Goal: Task Accomplishment & Management: Manage account settings

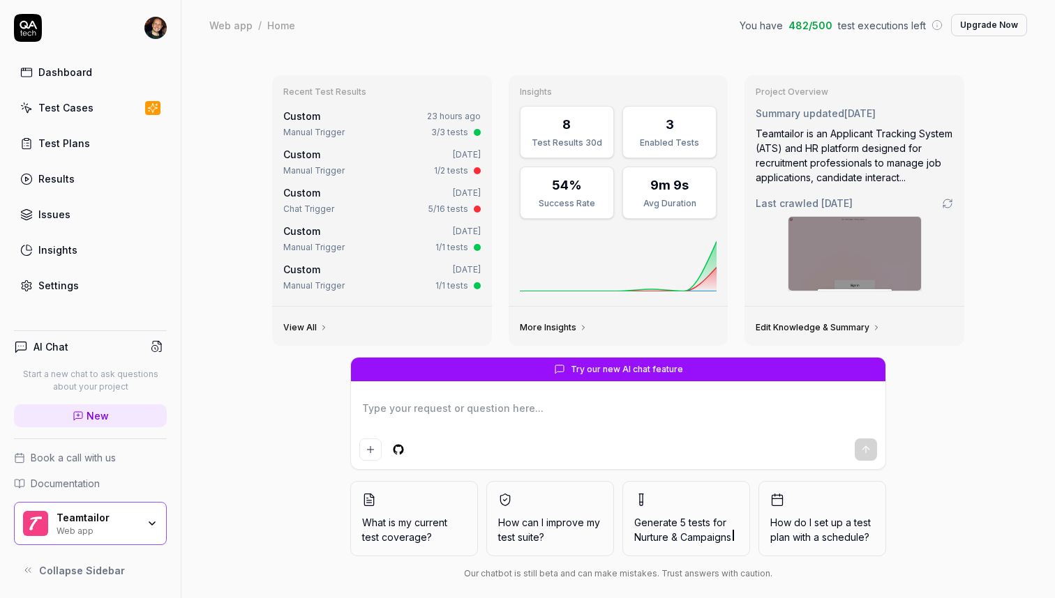
click at [109, 94] on link "Test Cases" at bounding box center [90, 107] width 153 height 27
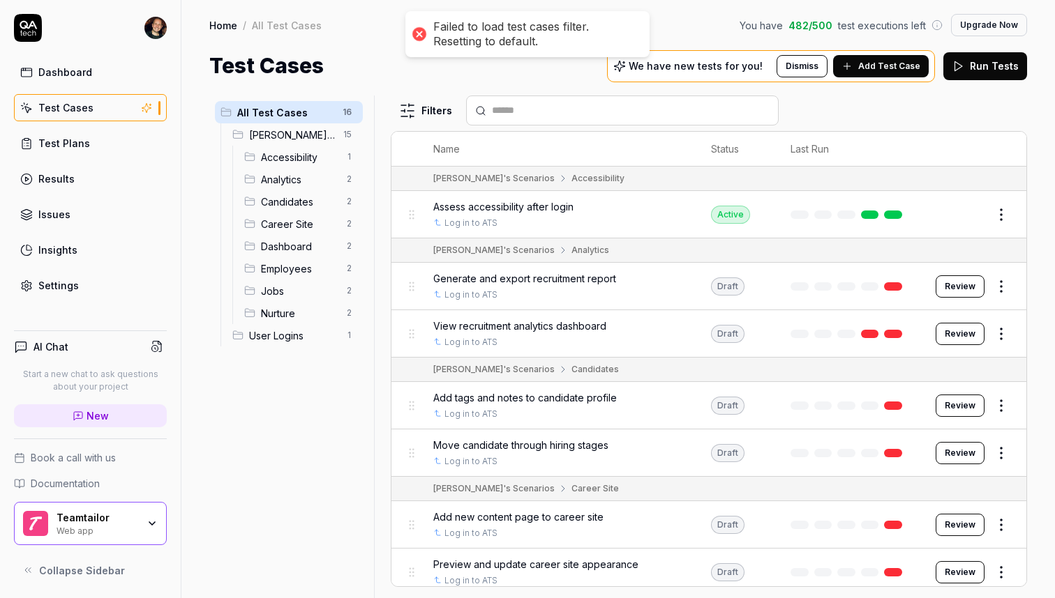
click at [284, 334] on span "User Logins" at bounding box center [293, 336] width 89 height 15
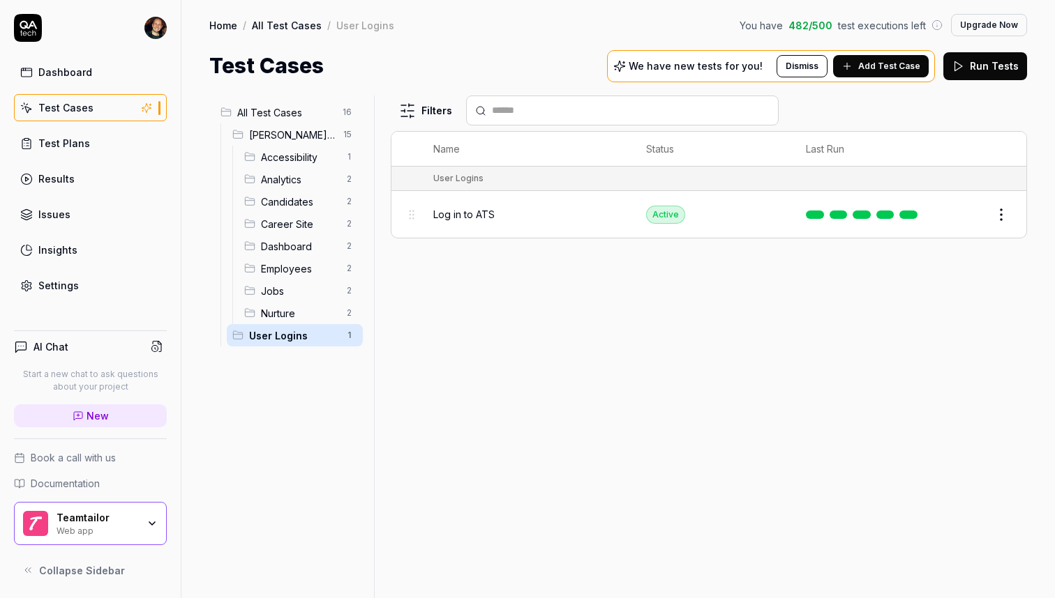
click at [494, 212] on span "Log in to ATS" at bounding box center [463, 214] width 61 height 15
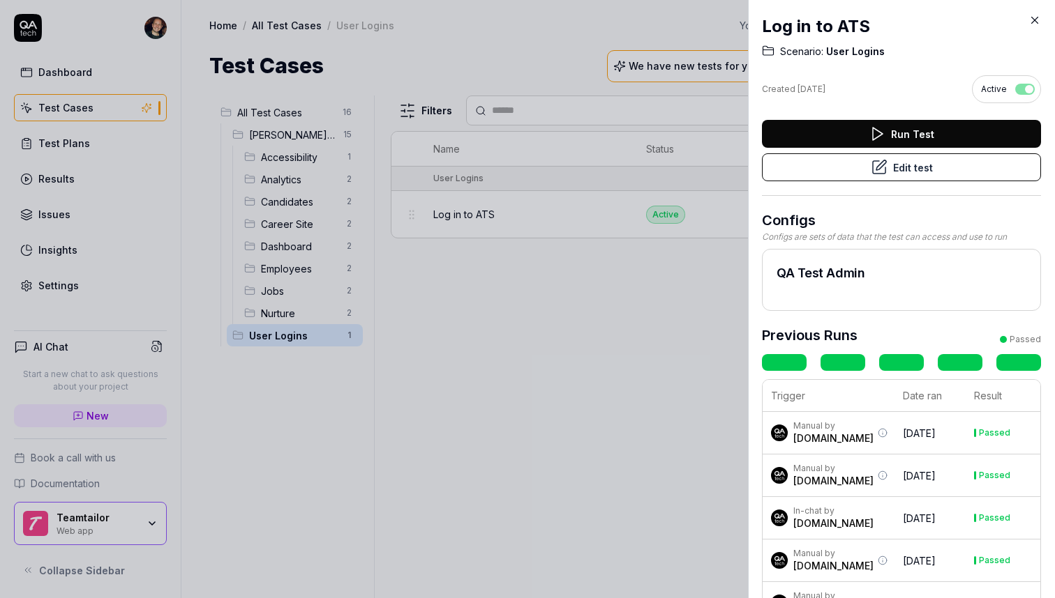
click at [1036, 16] on icon at bounding box center [1034, 20] width 13 height 13
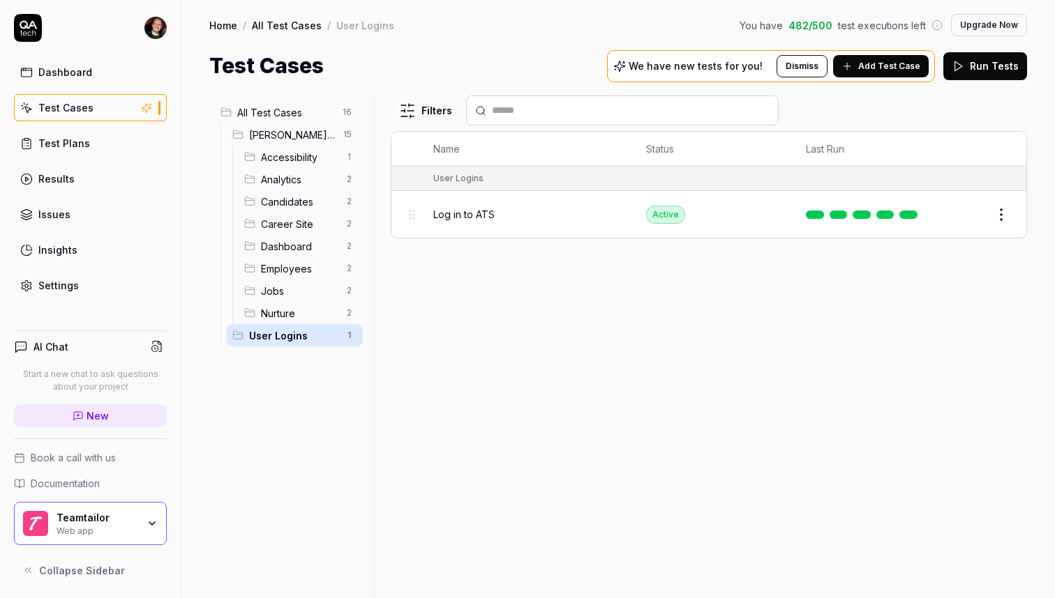
click at [967, 211] on button "Edit" at bounding box center [967, 215] width 33 height 22
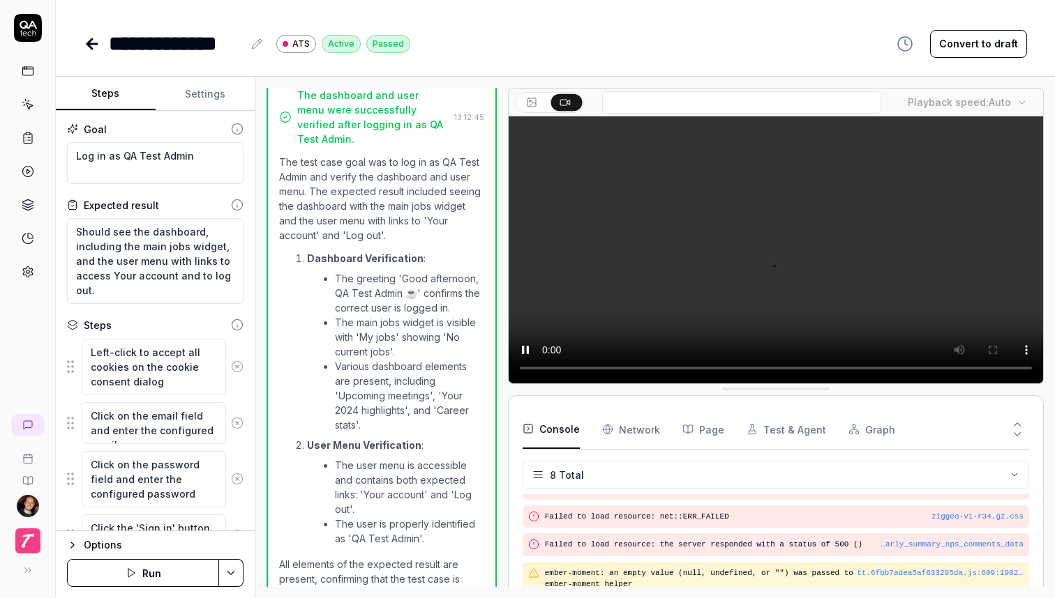
scroll to position [154, 0]
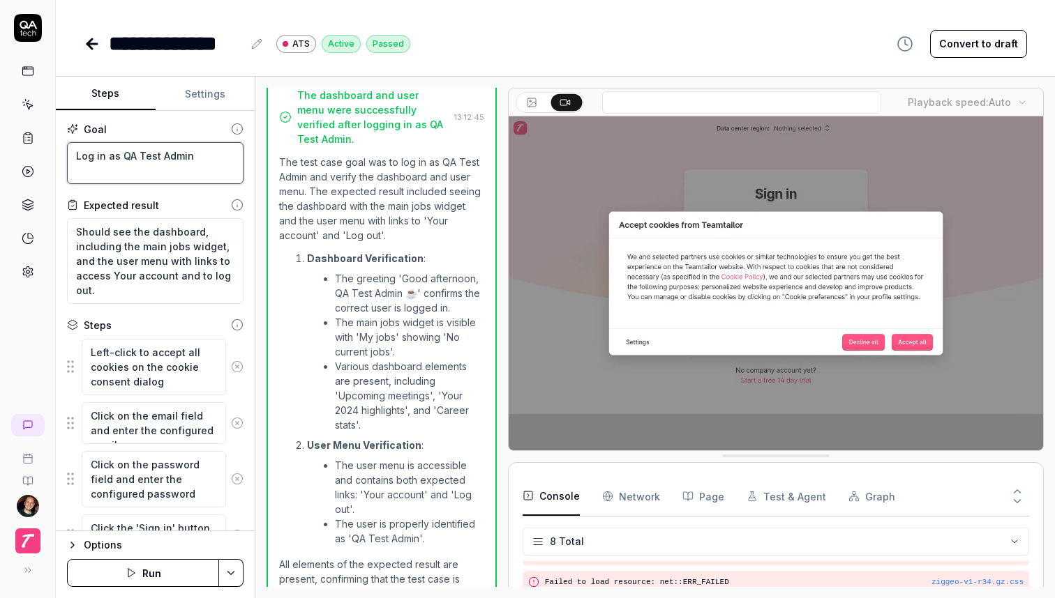
click at [91, 161] on textarea "Log in as QA Test Admin" at bounding box center [155, 163] width 176 height 42
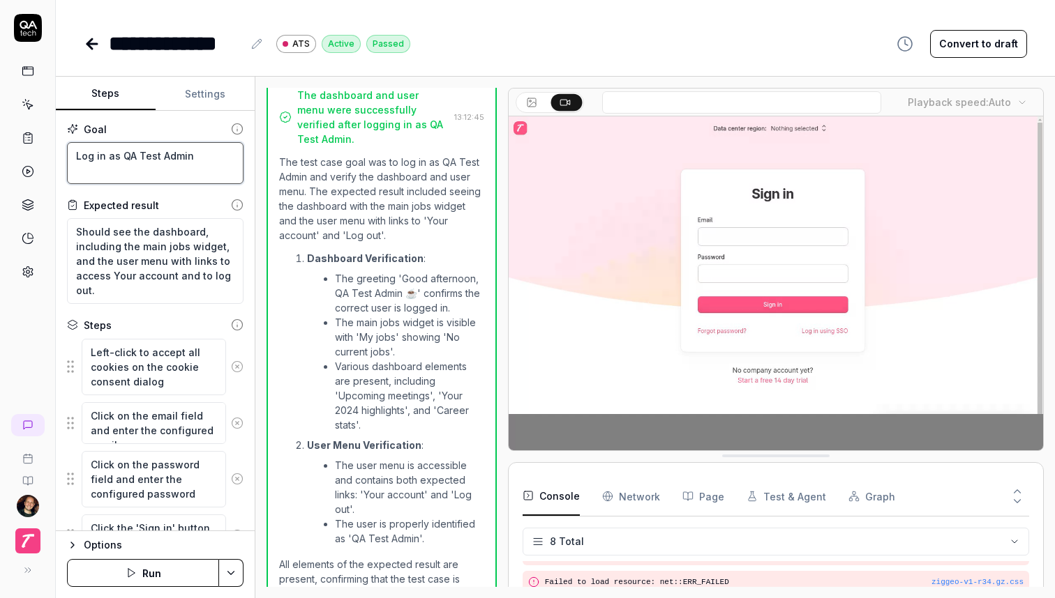
click at [91, 161] on textarea "Log in as QA Test Admin" at bounding box center [155, 163] width 176 height 42
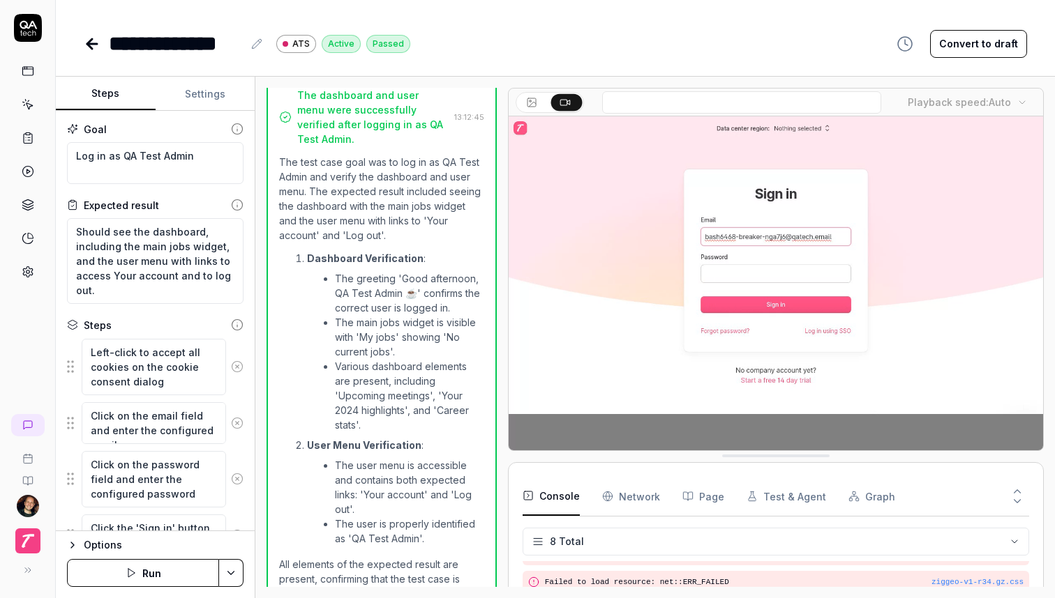
click at [261, 214] on div "Open browser 13:11:46 Staging https://app.teamtailor-staging.com Left-click to …" at bounding box center [654, 338] width 799 height 522
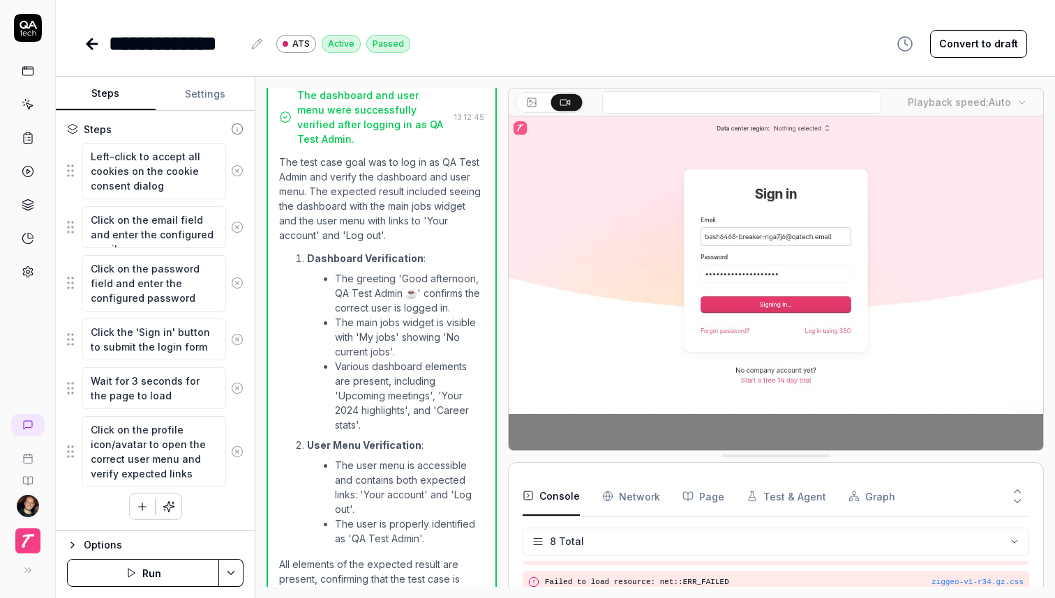
scroll to position [0, 0]
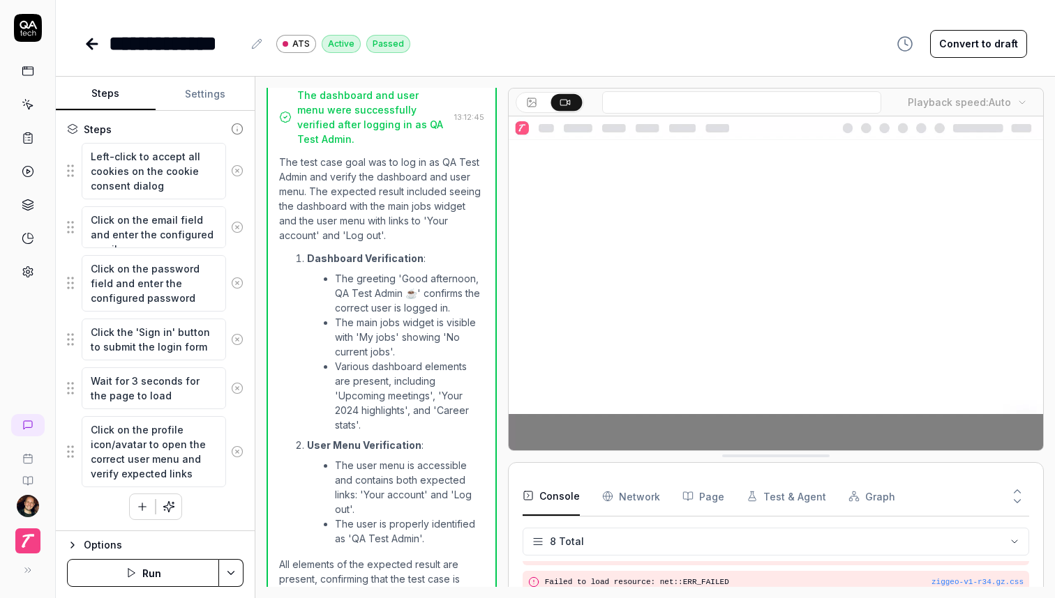
type textarea "*"
